Goal: Find specific page/section

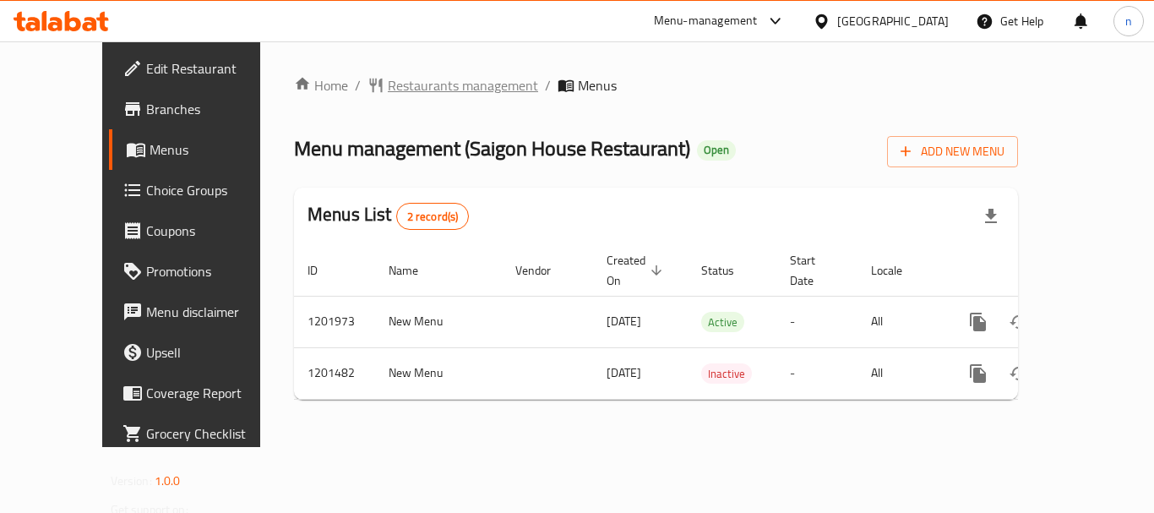
click at [394, 86] on span "Restaurants management" at bounding box center [463, 85] width 150 height 20
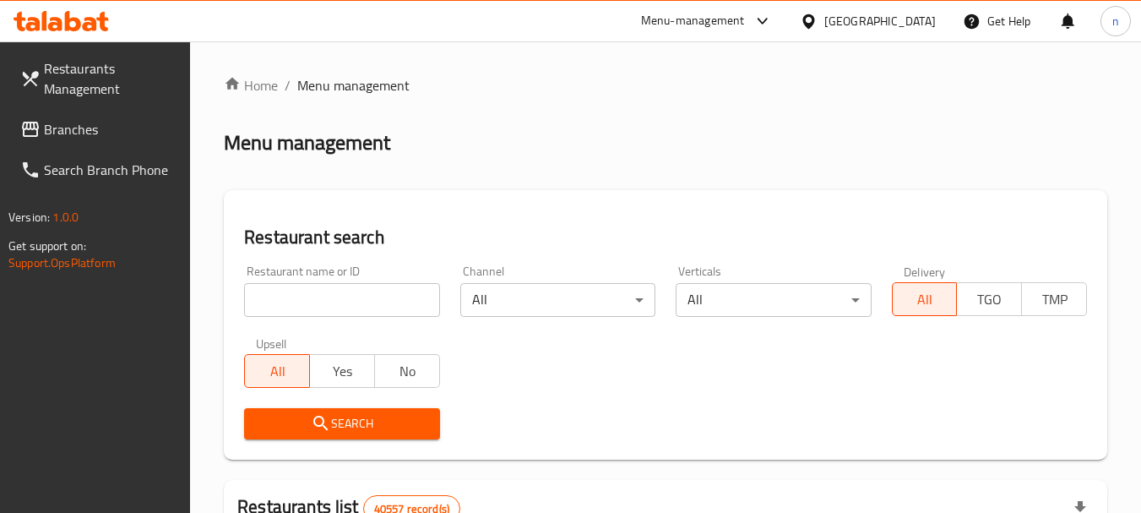
click at [345, 294] on div at bounding box center [570, 256] width 1141 height 513
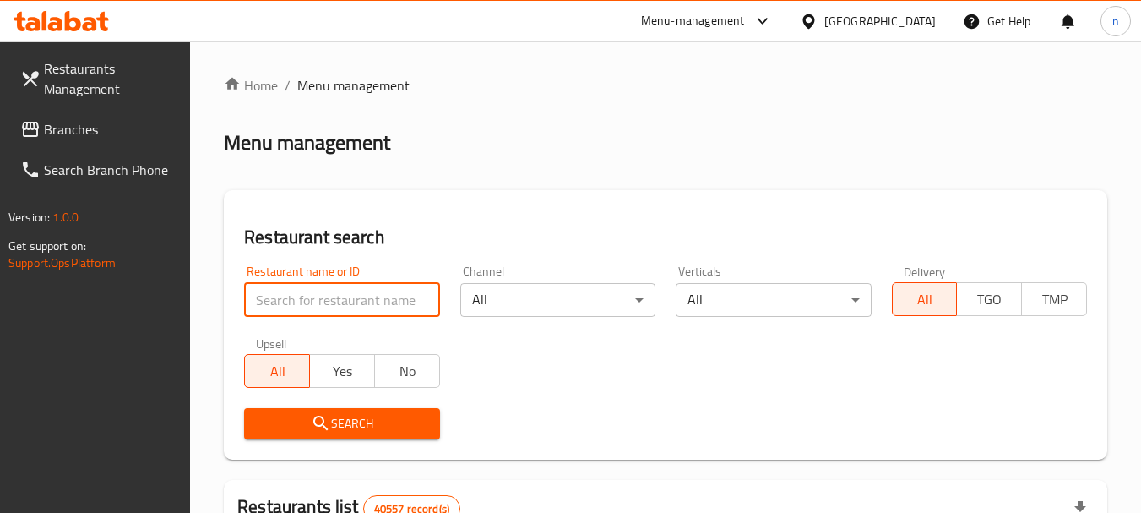
click at [345, 294] on input "search" at bounding box center [341, 300] width 195 height 34
paste input "668919"
type input "668919"
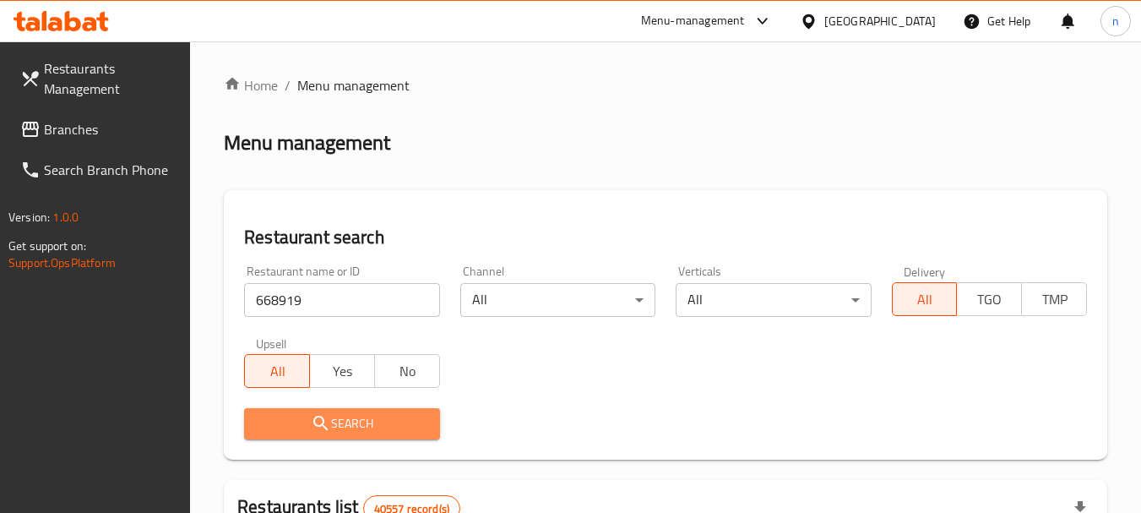
drag, startPoint x: 358, startPoint y: 424, endPoint x: 666, endPoint y: 356, distance: 315.1
click at [358, 422] on span "Search" at bounding box center [342, 423] width 168 height 21
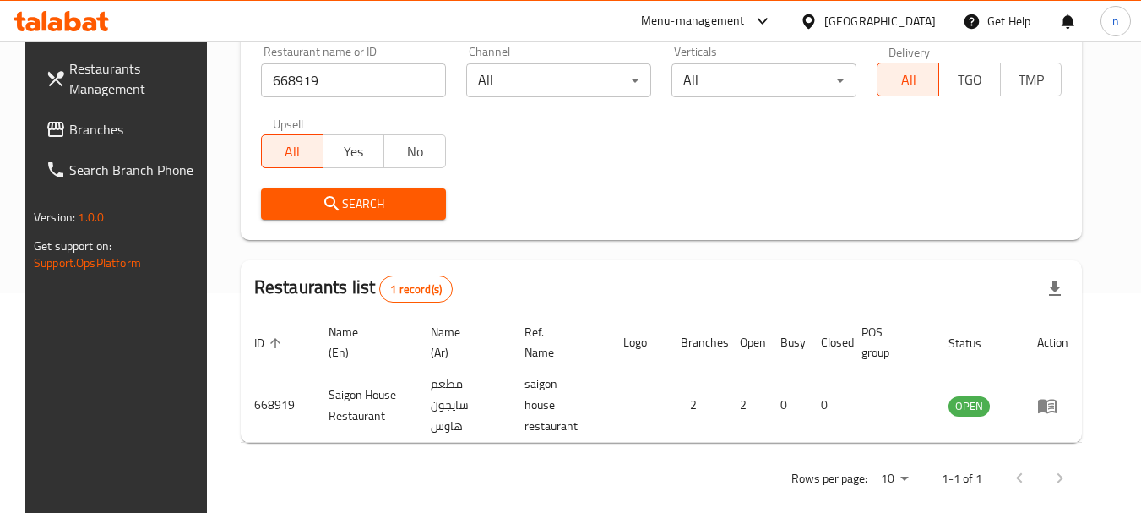
scroll to position [241, 0]
